Goal: Find contact information: Find contact information

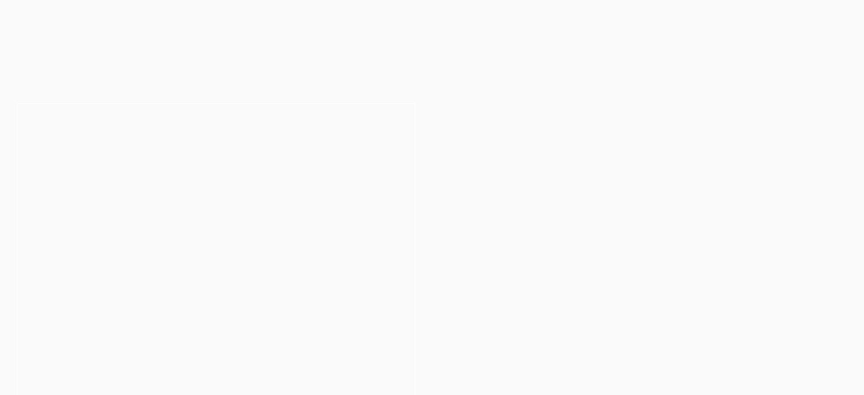
click at [773, 57] on link "About Us" at bounding box center [770, 53] width 50 height 49
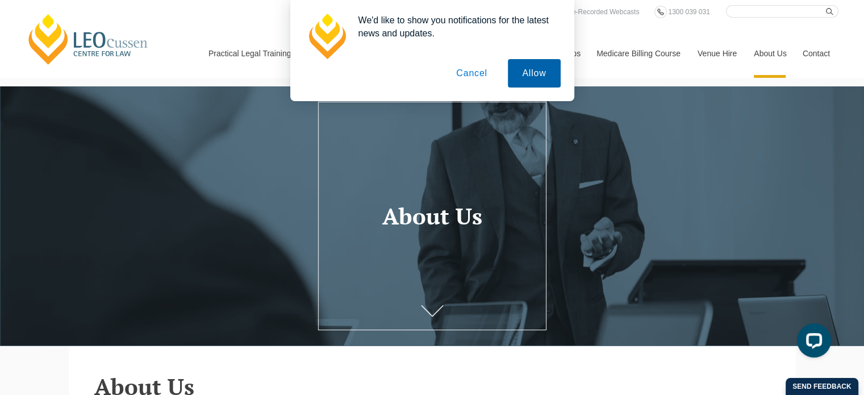
click at [537, 77] on button "Allow" at bounding box center [534, 73] width 52 height 28
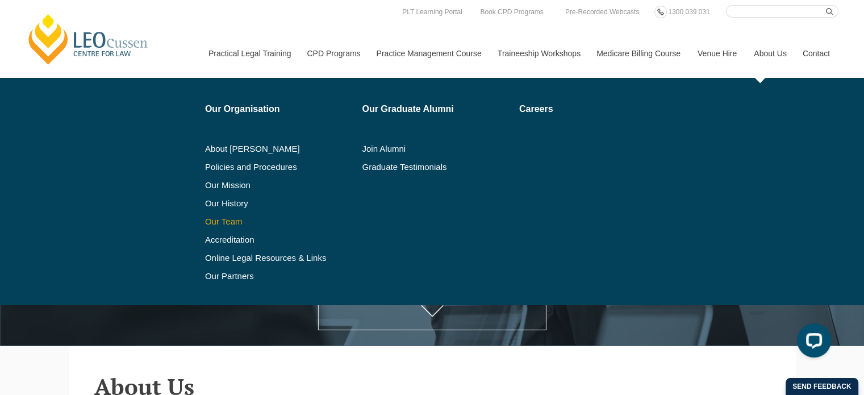
click at [225, 222] on link "Our Team" at bounding box center [279, 221] width 149 height 9
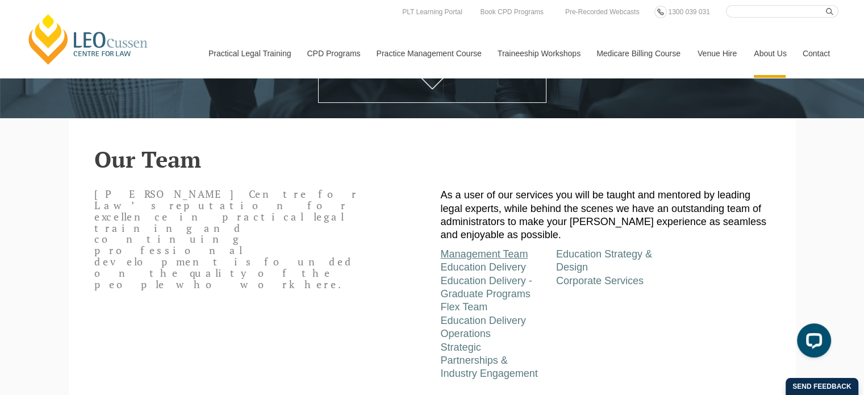
click at [479, 260] on link "Management Team" at bounding box center [485, 253] width 88 height 11
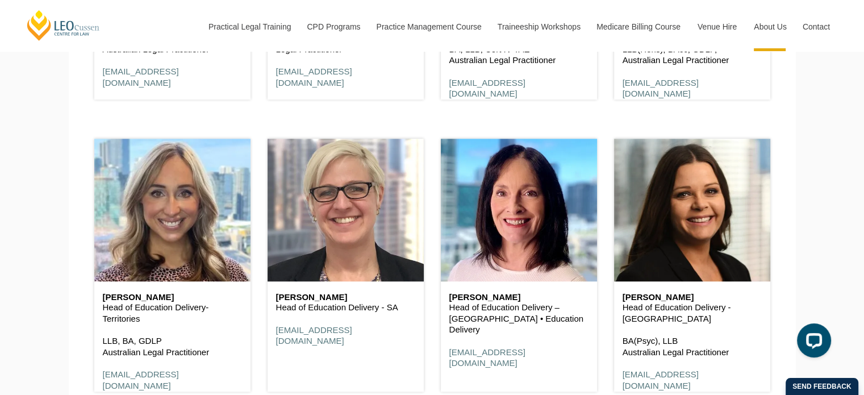
scroll to position [6796, 0]
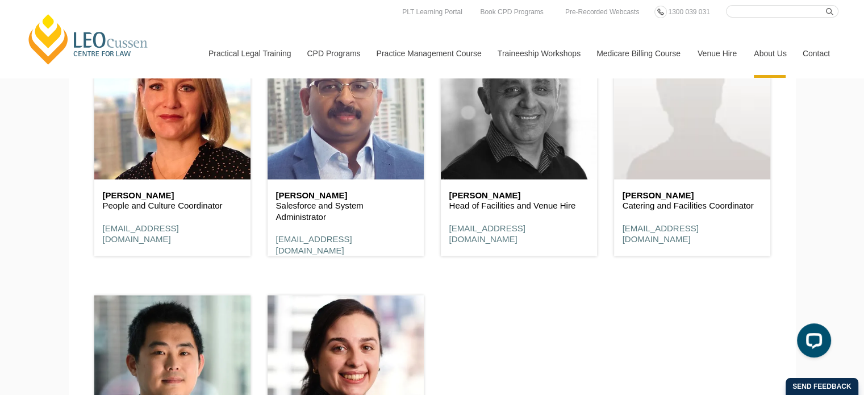
click at [512, 158] on header at bounding box center [519, 108] width 156 height 142
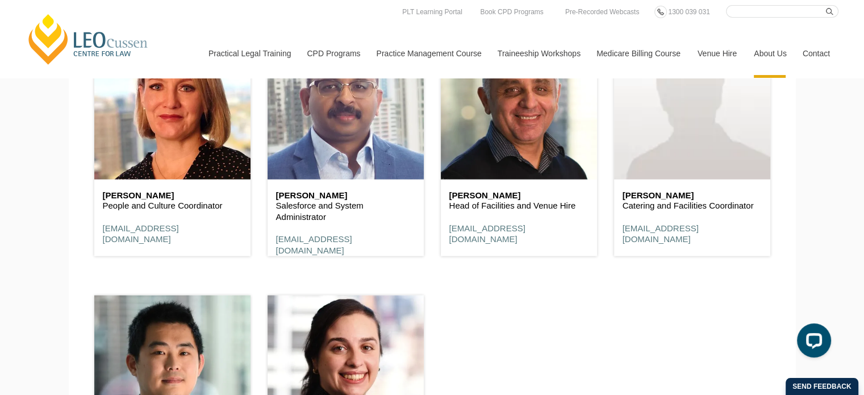
click at [485, 201] on h6 "Michael Pignataro" at bounding box center [519, 196] width 139 height 10
drag, startPoint x: 575, startPoint y: 207, endPoint x: 443, endPoint y: 210, distance: 131.3
click at [443, 210] on div "Michael Pignataro Head of Facilities and Venue Hire mpignataro@leocussen.edu.au" at bounding box center [519, 218] width 156 height 77
copy p "Head of Facilities and Venue Hire"
drag, startPoint x: 580, startPoint y: 230, endPoint x: 447, endPoint y: 239, distance: 133.9
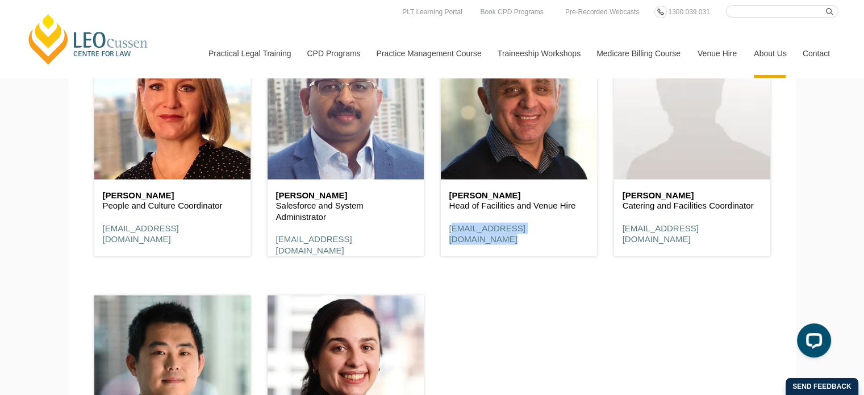
click at [447, 239] on div "Michael Pignataro Head of Facilities and Venue Hire mpignataro@leocussen.edu.au" at bounding box center [519, 218] width 156 height 77
copy link "mpignataro@leocussen.edu.au"
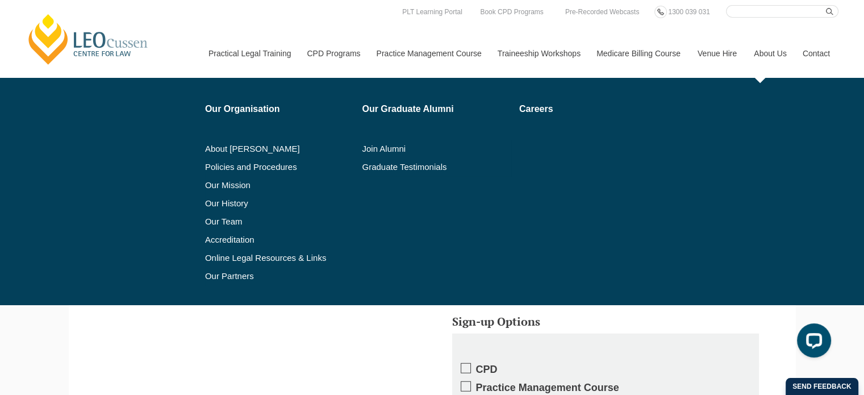
scroll to position [625, 0]
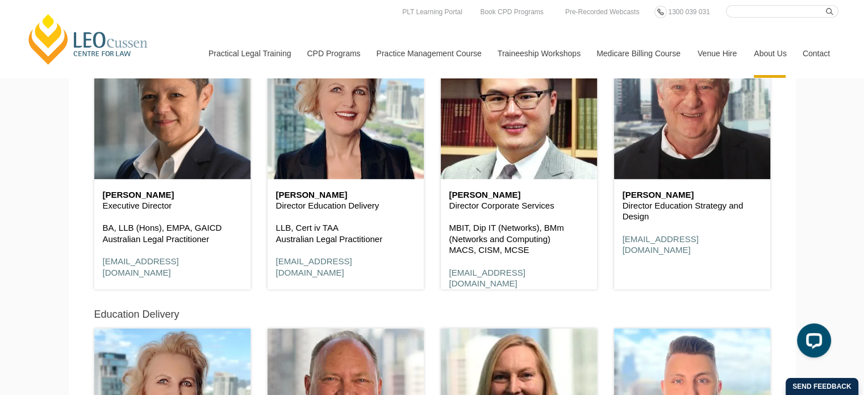
click at [522, 196] on h6 "Henry Chung Yan" at bounding box center [519, 195] width 139 height 10
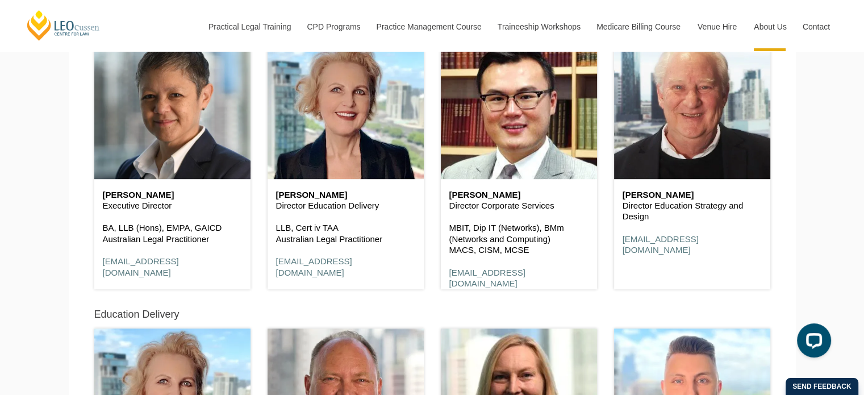
scroll to position [6235, 0]
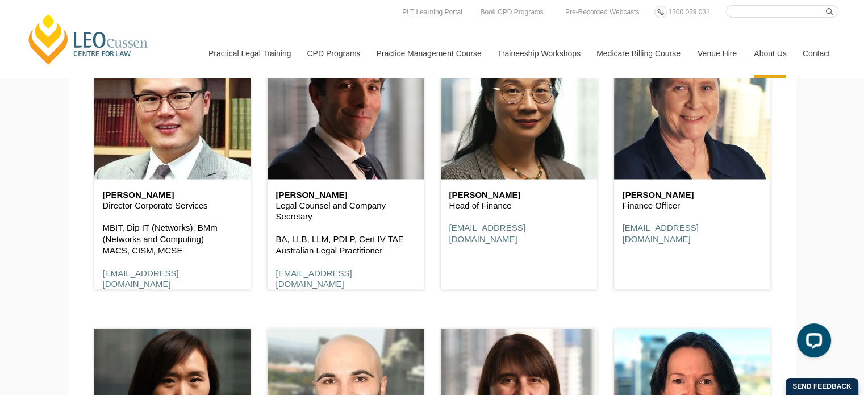
click at [102, 195] on div "Henry Chung Yan Director Corporate Services MBIT, Dip IT (Networks), BMm (Netwo…" at bounding box center [172, 240] width 156 height 122
click at [102, 197] on div "Henry Chung Yan Director Corporate Services MBIT, Dip IT (Networks), BMm (Netwo…" at bounding box center [172, 240] width 156 height 122
drag, startPoint x: 101, startPoint y: 196, endPoint x: 184, endPoint y: 196, distance: 83.0
click at [184, 196] on div "Henry Chung Yan Director Corporate Services MBIT, Dip IT (Networks), BMm (Netwo…" at bounding box center [172, 240] width 156 height 122
copy h6 "Henry Chung Yan"
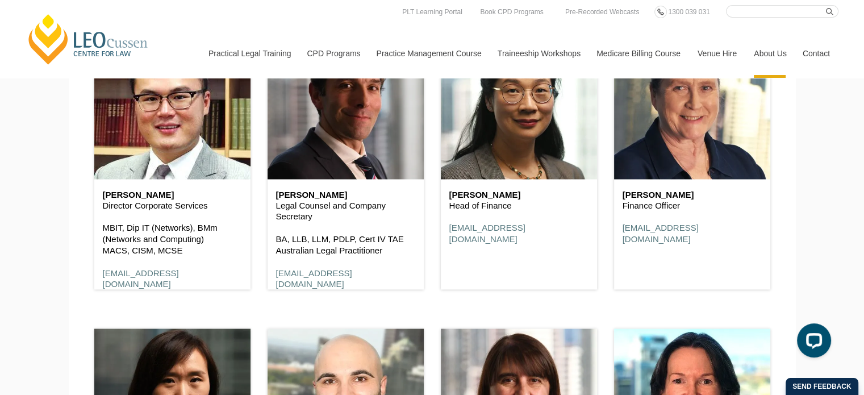
click at [105, 206] on p "Director Corporate Services" at bounding box center [172, 205] width 139 height 11
drag, startPoint x: 103, startPoint y: 206, endPoint x: 219, endPoint y: 209, distance: 116.5
click at [219, 210] on p "Director Corporate Services" at bounding box center [172, 205] width 139 height 11
copy p "Director Corporate Services"
drag, startPoint x: 98, startPoint y: 270, endPoint x: 239, endPoint y: 272, distance: 140.4
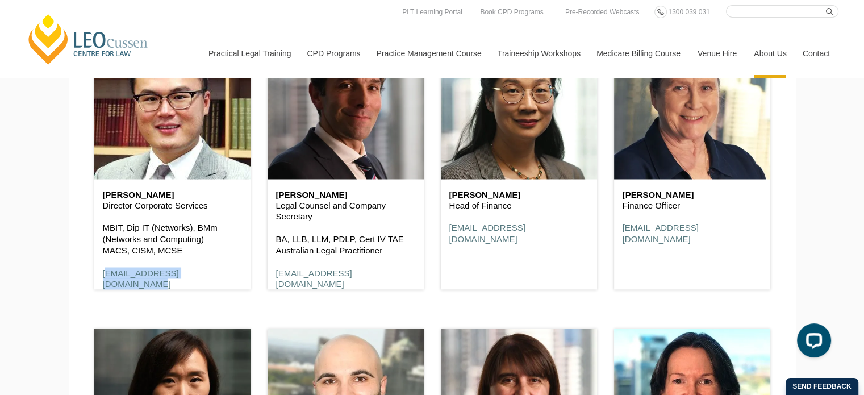
click at [231, 275] on div "Henry Chung Yan Director Corporate Services MBIT, Dip IT (Networks), BMm (Netwo…" at bounding box center [172, 240] width 156 height 122
copy link "hchungyan@leocussen.edu.au"
drag, startPoint x: 521, startPoint y: 190, endPoint x: 450, endPoint y: 195, distance: 70.6
click at [450, 197] on div "Sherry Zhang Head of Finance szhang@leocussen.edu.au" at bounding box center [519, 217] width 156 height 77
copy h6 "Sherry Zhang"
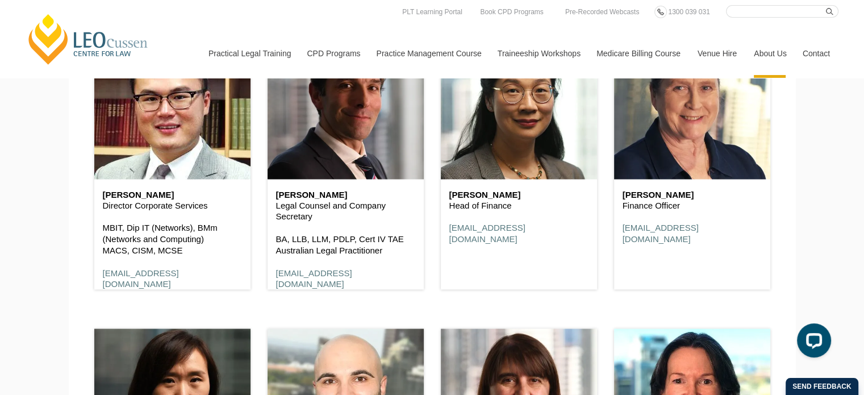
click at [454, 209] on p "Head of Finance" at bounding box center [519, 205] width 139 height 11
copy div "Head of Finance"
